Goal: Task Accomplishment & Management: Manage account settings

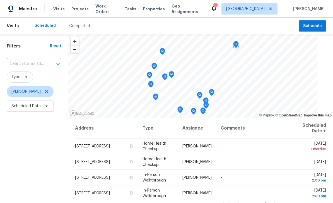
click at [0, 0] on icon at bounding box center [0, 0] width 0 height 0
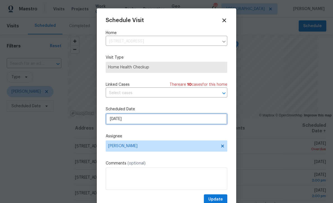
click at [211, 119] on input "[DATE]" at bounding box center [166, 118] width 121 height 11
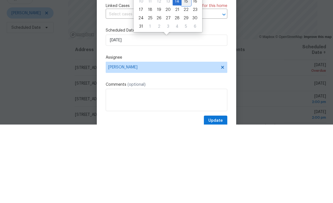
click at [184, 76] on div "15" at bounding box center [185, 80] width 9 height 8
type input "[DATE]"
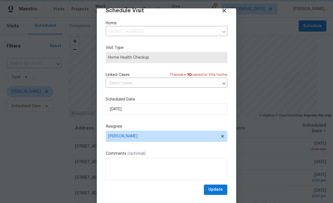
scroll to position [11, 0]
click at [217, 190] on span "Update" at bounding box center [215, 189] width 14 height 7
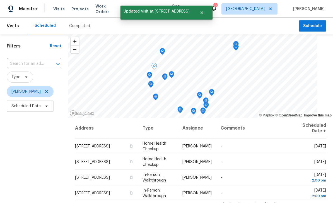
click at [0, 0] on icon at bounding box center [0, 0] width 0 height 0
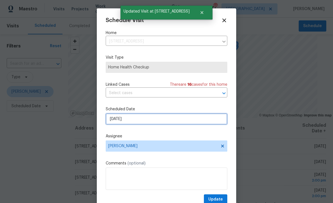
click at [208, 119] on input "[DATE]" at bounding box center [166, 118] width 121 height 11
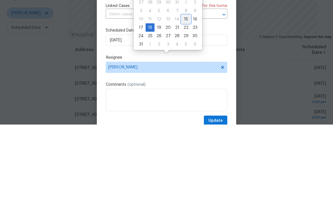
click at [183, 94] on div "15" at bounding box center [185, 98] width 9 height 8
type input "[DATE]"
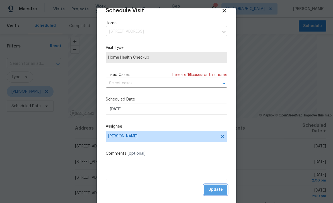
click at [218, 189] on span "Update" at bounding box center [215, 189] width 14 height 7
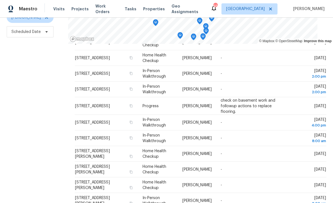
scroll to position [74, 0]
click at [0, 0] on icon at bounding box center [0, 0] width 0 height 0
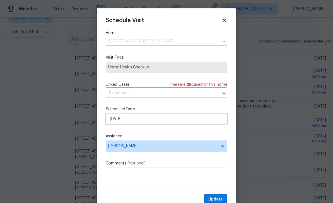
click at [207, 118] on input "[DATE]" at bounding box center [166, 118] width 121 height 11
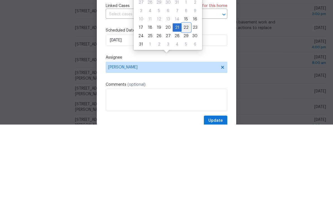
click at [183, 102] on div "22" at bounding box center [185, 106] width 9 height 8
type input "[DATE]"
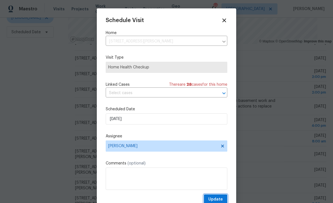
click at [219, 197] on button "Update" at bounding box center [215, 199] width 23 height 10
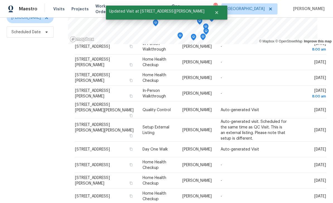
scroll to position [121, 0]
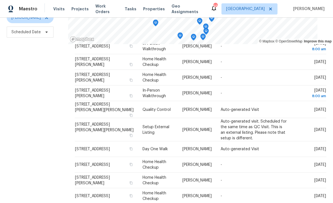
click at [0, 0] on icon at bounding box center [0, 0] width 0 height 0
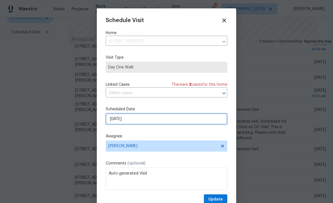
click at [211, 118] on input "[DATE]" at bounding box center [166, 118] width 121 height 11
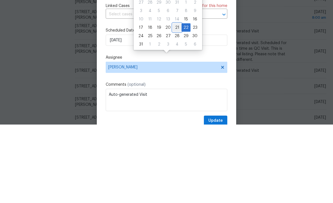
click at [174, 102] on div "21" at bounding box center [176, 106] width 9 height 8
type input "[DATE]"
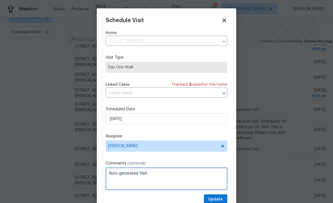
click at [186, 175] on textarea "Auto-generated Visit" at bounding box center [166, 178] width 121 height 22
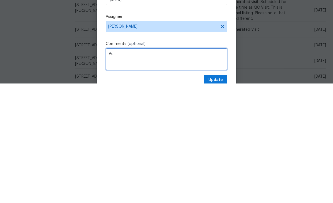
type textarea "A"
click at [107, 167] on textarea "Ready" at bounding box center [166, 178] width 121 height 22
click at [142, 167] on textarea "Original Ready" at bounding box center [166, 178] width 121 height 22
type textarea "Original Ready Date 8/22"
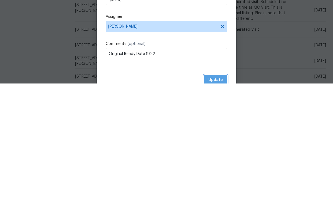
click at [218, 194] on button "Update" at bounding box center [215, 199] width 23 height 10
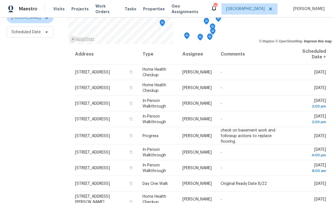
scroll to position [74, 0]
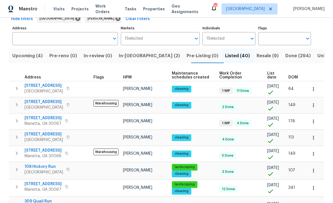
scroll to position [31, 0]
click at [256, 56] on span "Resale (9)" at bounding box center [267, 56] width 22 height 8
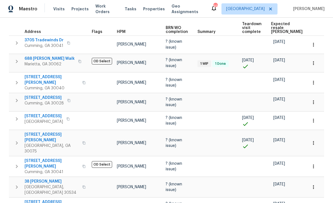
scroll to position [83, 0]
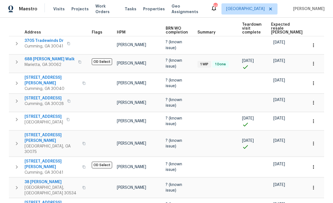
click at [45, 95] on span "4330 Balsam Bark Dr" at bounding box center [44, 98] width 39 height 6
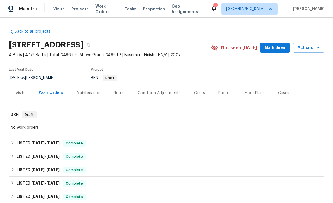
click at [117, 92] on div "Notes" at bounding box center [118, 93] width 11 height 6
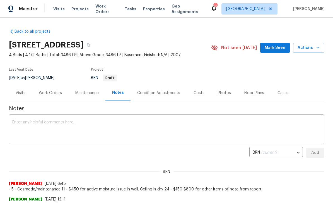
click at [26, 122] on textarea at bounding box center [166, 129] width 308 height 19
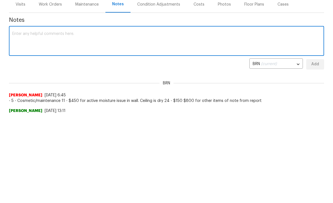
paste textarea "Matt Berry following up on this one. This is a long dom I visited today and hea…"
type textarea "Matt Berry following up on this one. This is a long dom I visited today and hea…"
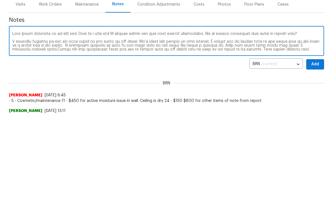
click at [15, 120] on textarea at bounding box center [166, 129] width 308 height 19
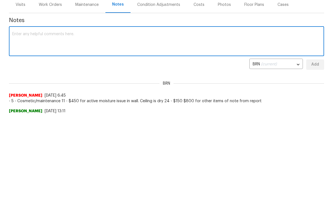
scroll to position [88, 0]
click at [24, 33] on textarea at bounding box center [166, 41] width 308 height 19
paste textarea "https://opendoor.enterprise.slack.com/archives/C02LGTRN7JT/p1754492399321809?th…"
click at [17, 32] on textarea "https://opendoor.enterprise.slack.com/archives/C02LGTRN7JT/p1754492399321809?th…" at bounding box center [166, 41] width 308 height 19
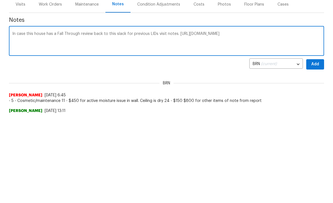
type textarea "In case this house has a Fall Through review back to this slack for previous LI…"
click at [315, 61] on span "Add" at bounding box center [314, 64] width 9 height 7
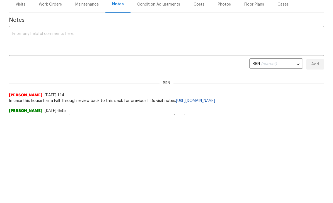
scroll to position [0, 0]
